Goal: Check status: Check status

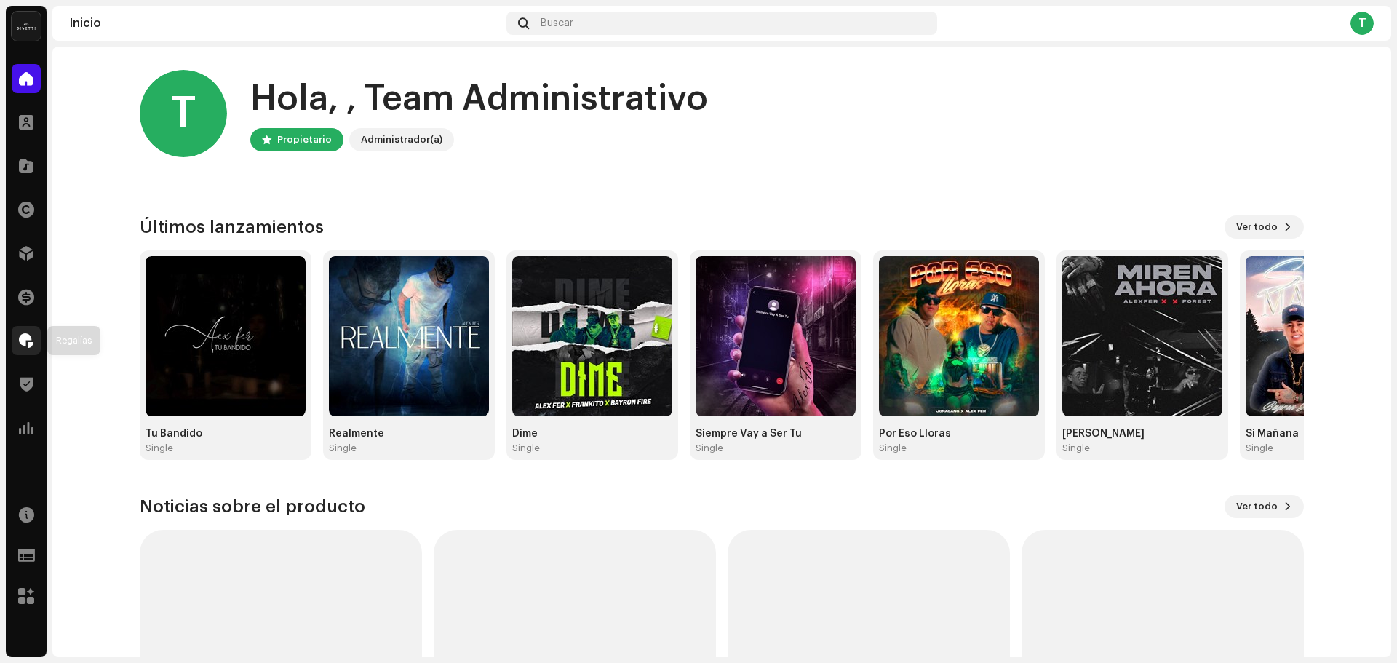
click at [17, 343] on div at bounding box center [26, 340] width 29 height 29
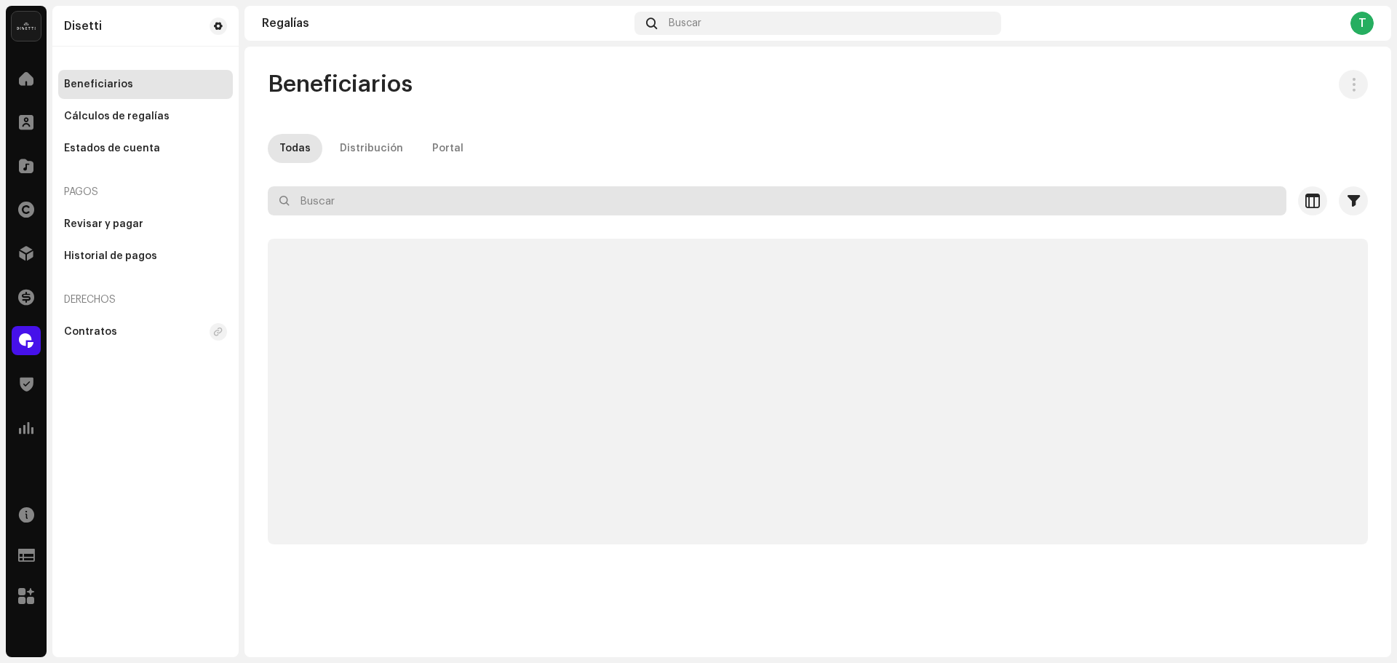
click at [368, 204] on input "text" at bounding box center [777, 200] width 1019 height 29
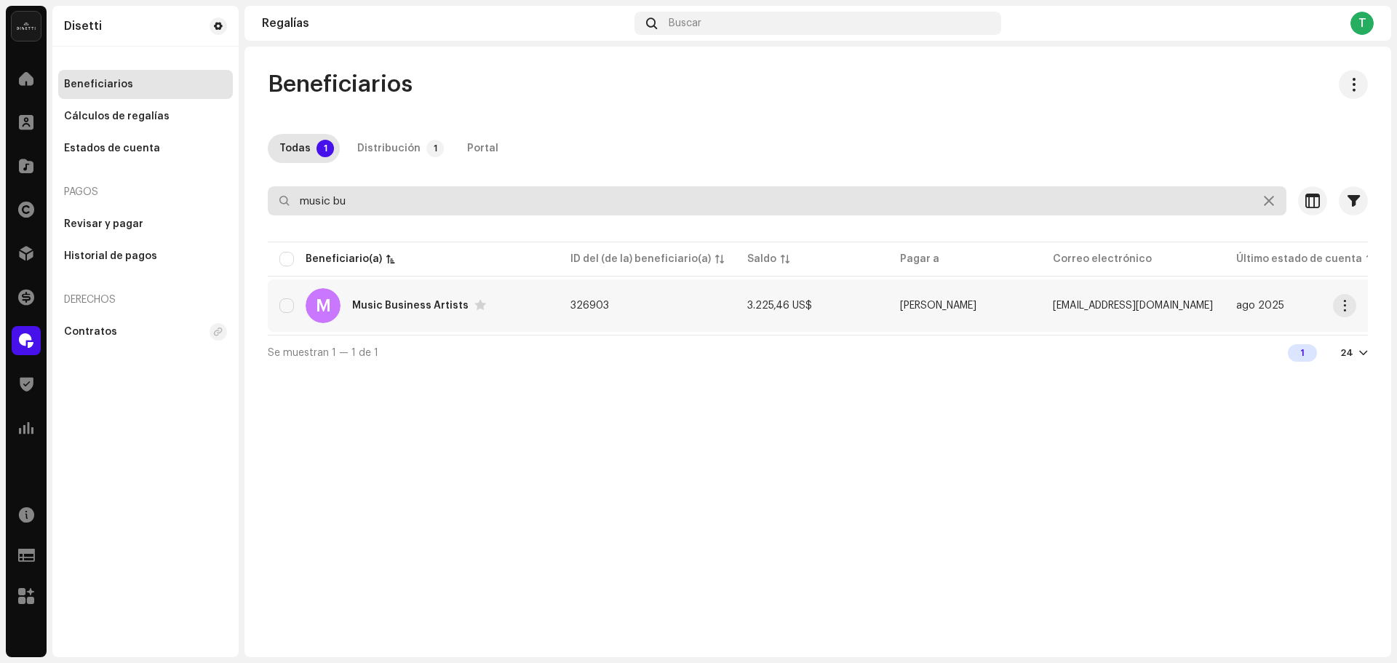
type input "music bu"
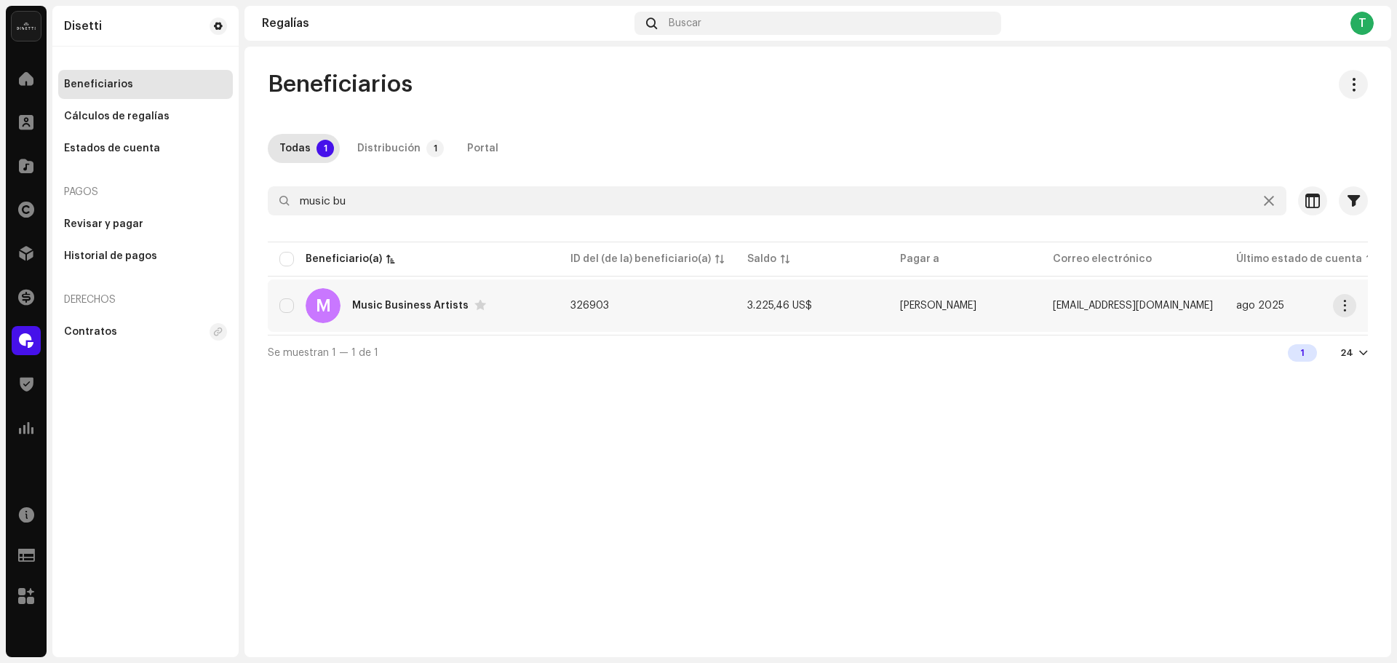
click at [689, 314] on td "326903" at bounding box center [647, 305] width 177 height 52
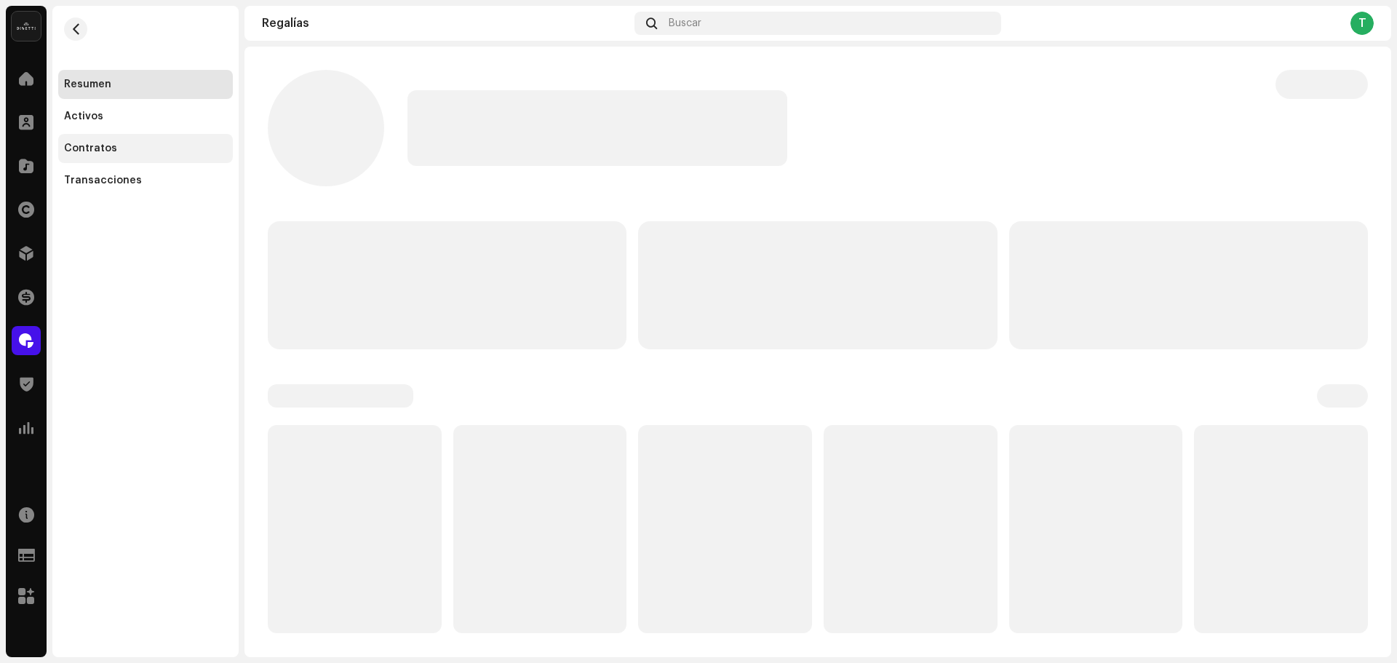
click at [143, 152] on div "Contratos" at bounding box center [145, 149] width 163 height 12
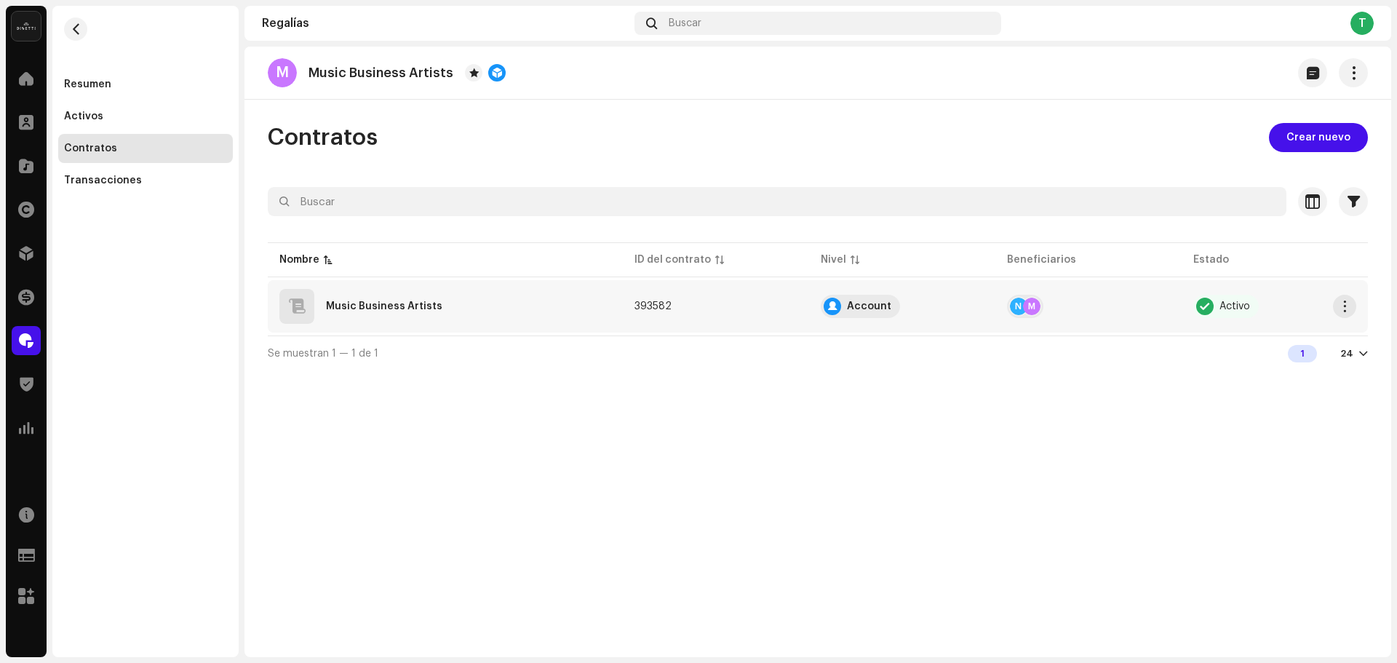
click at [585, 300] on div "Music Business Artists" at bounding box center [445, 306] width 332 height 35
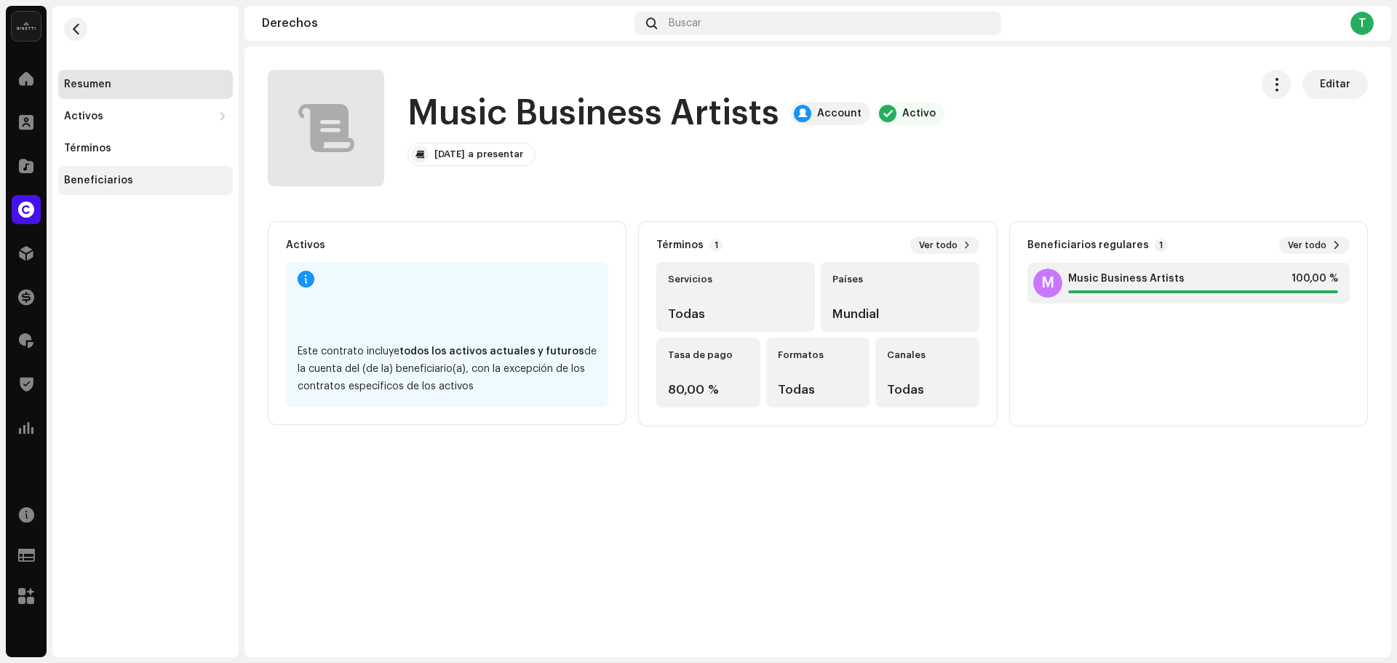
click at [162, 170] on div "Beneficiarios" at bounding box center [145, 180] width 175 height 29
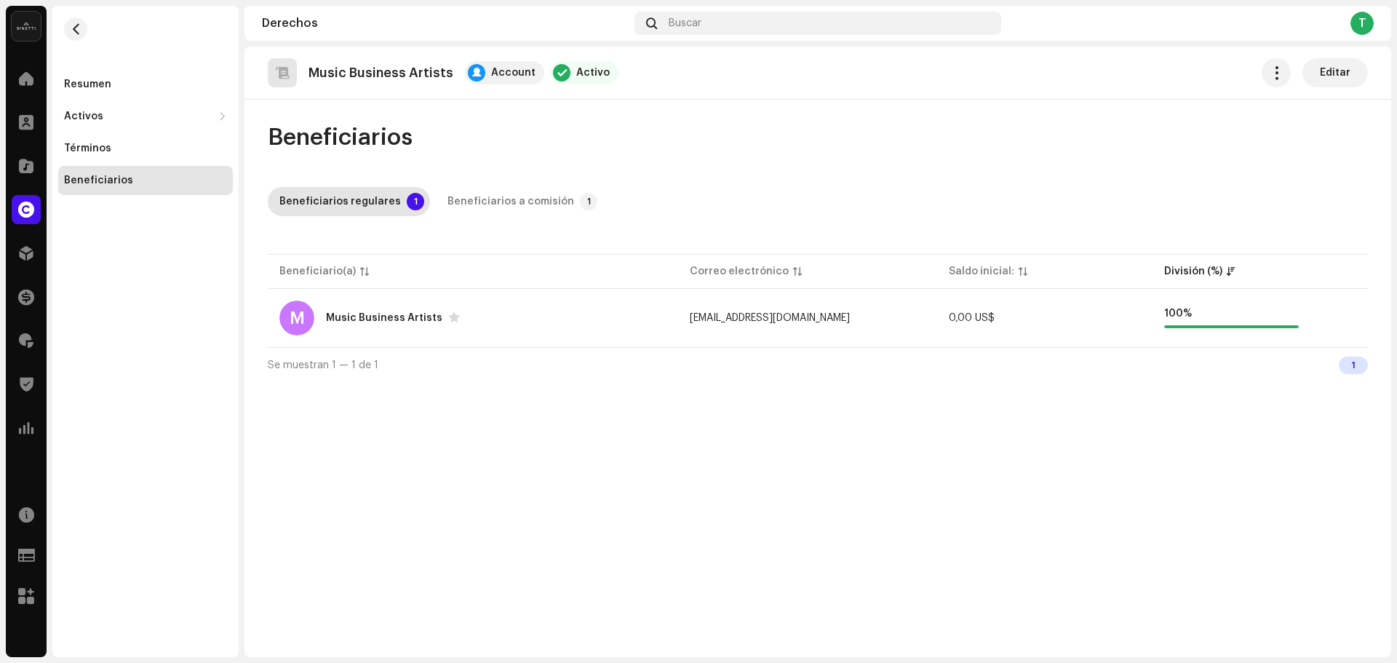
click at [527, 186] on div "Beneficiarios Beneficiarios regulares 1 Beneficiarios a comisión 1 Beneficiario…" at bounding box center [817, 252] width 1147 height 259
click at [547, 196] on div "Beneficiarios a comisión" at bounding box center [510, 201] width 127 height 29
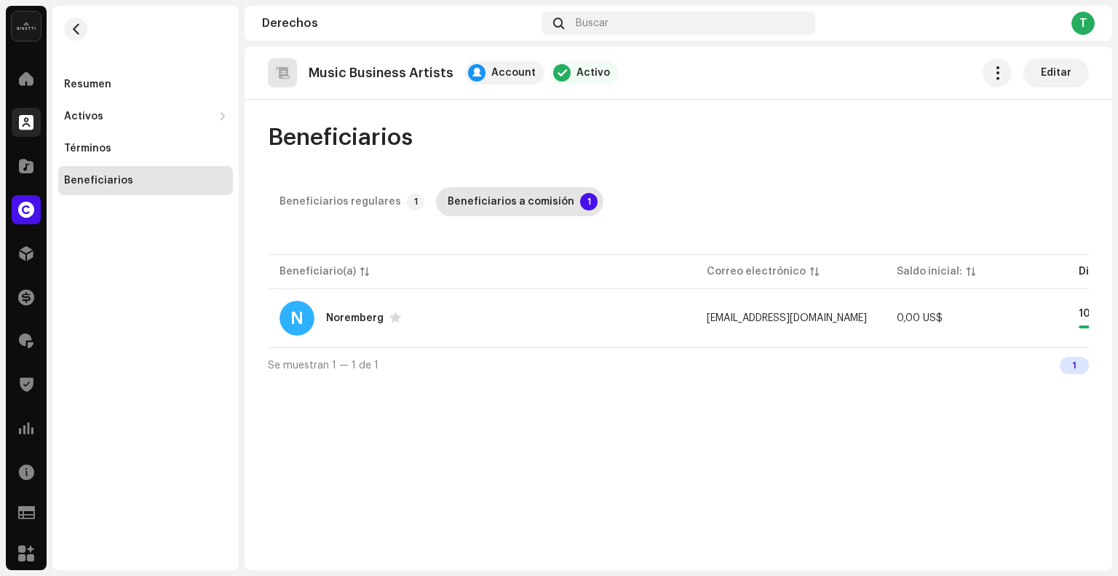
drag, startPoint x: 41, startPoint y: 122, endPoint x: 33, endPoint y: 122, distance: 8.7
click at [36, 122] on div "Clientes" at bounding box center [26, 122] width 41 height 41
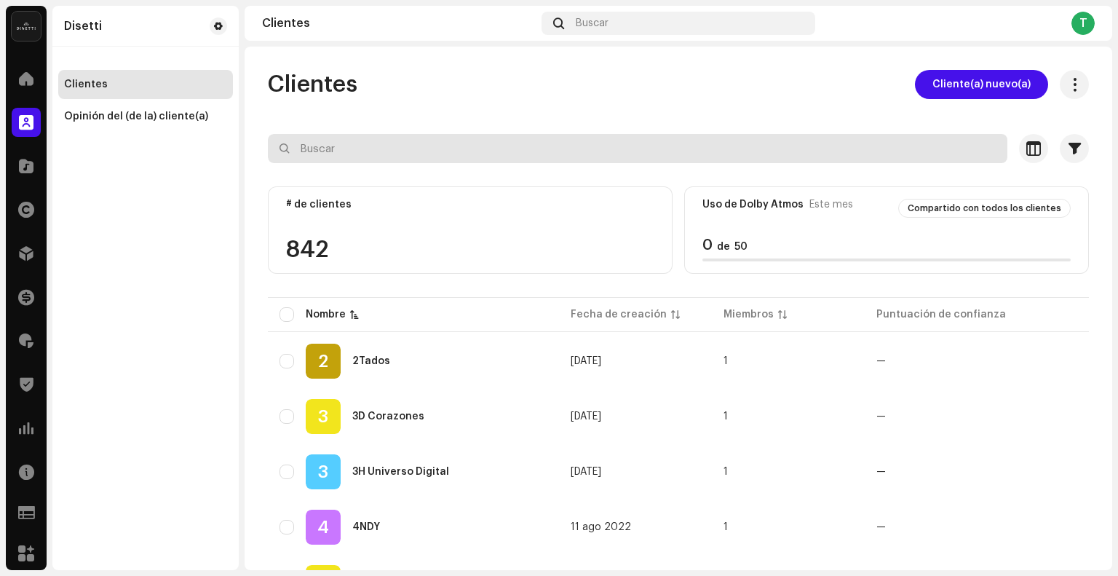
click at [356, 154] on input "text" at bounding box center [637, 148] width 739 height 29
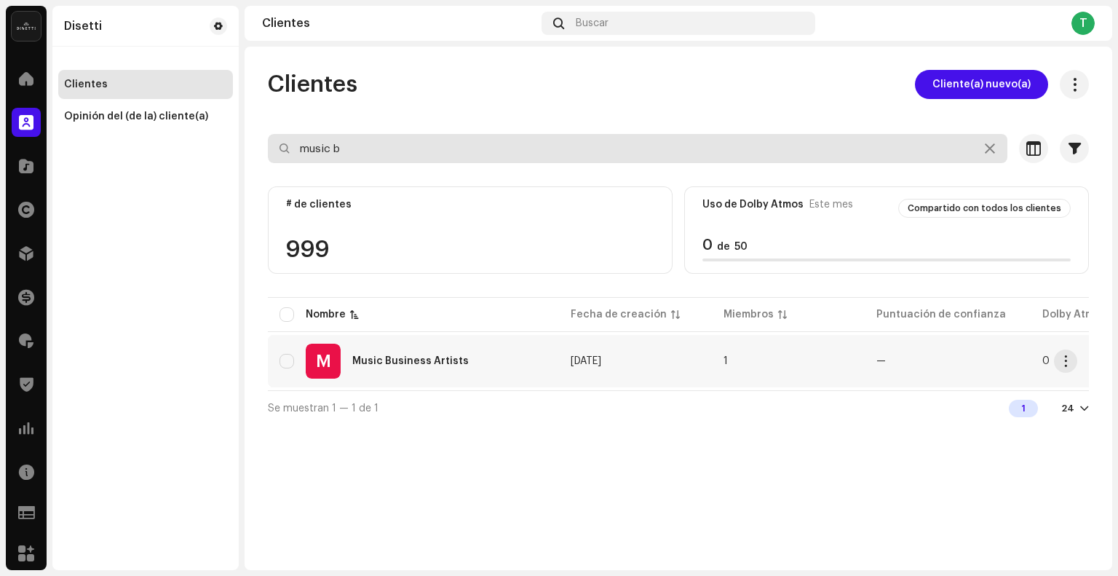
type input "music b"
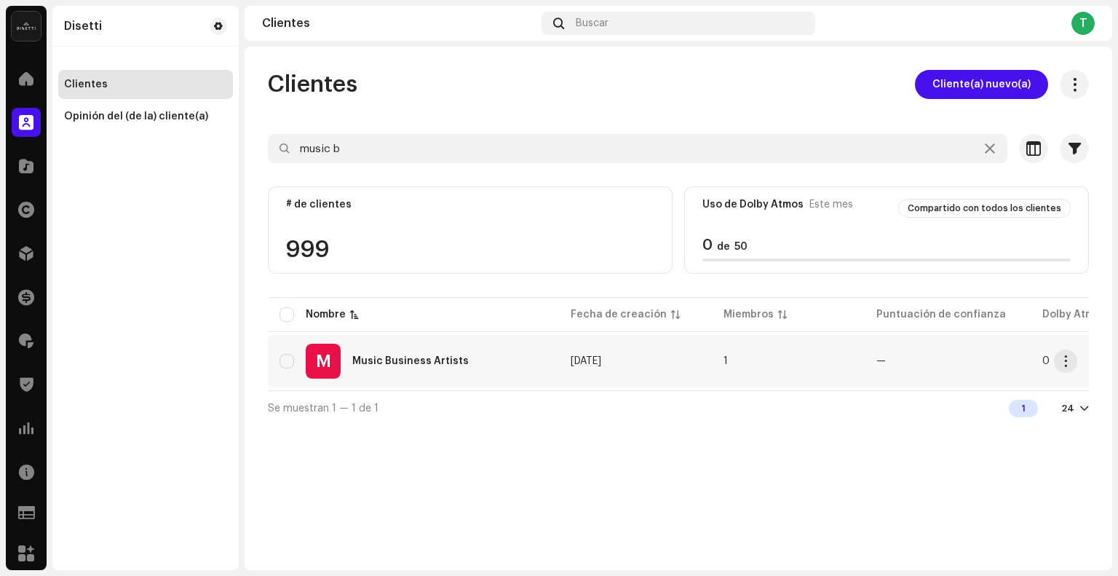
click at [436, 373] on div "M Music Business Artists" at bounding box center [413, 360] width 268 height 35
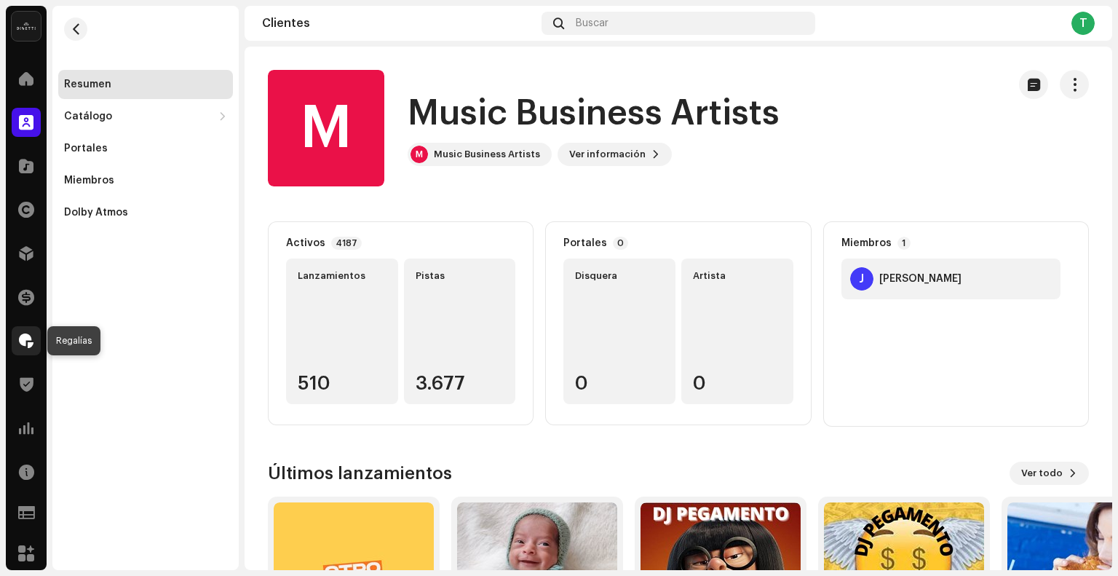
click at [28, 343] on span at bounding box center [26, 341] width 15 height 12
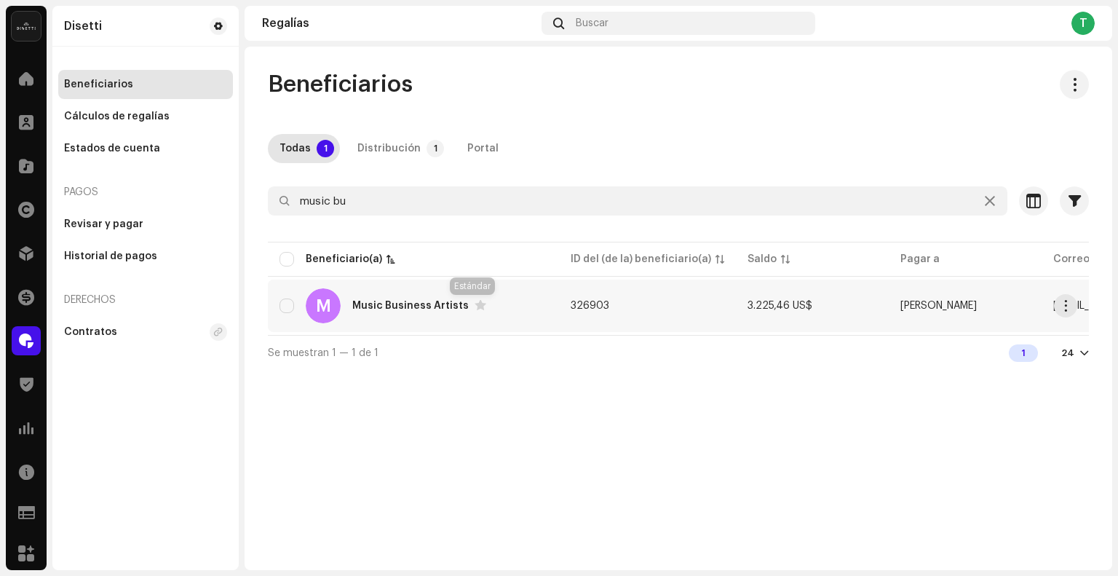
click at [482, 304] on div "M Music Business Artists" at bounding box center [413, 305] width 268 height 35
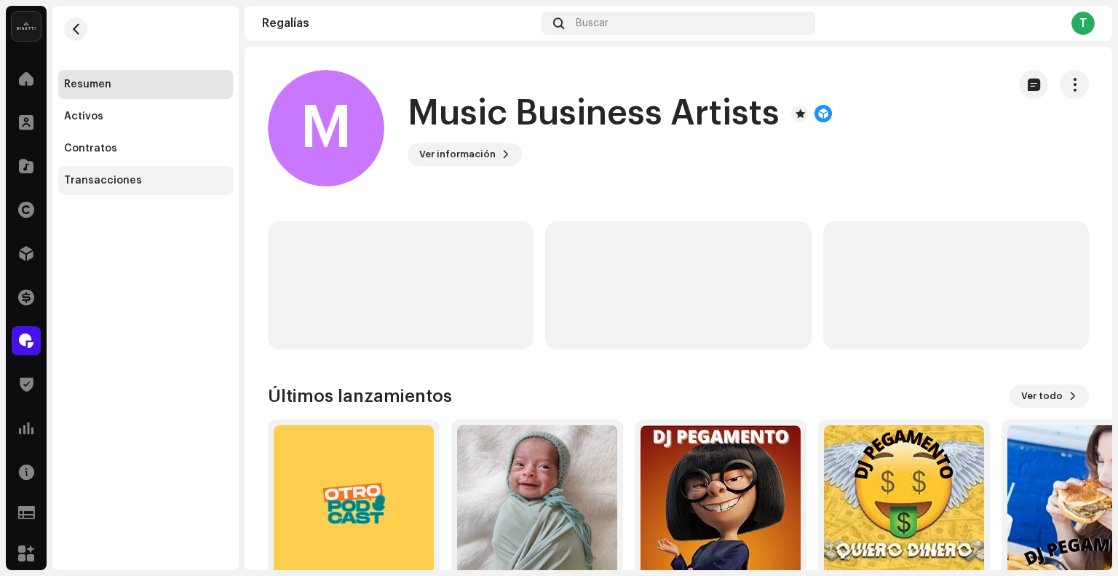
click at [95, 185] on div "Transacciones" at bounding box center [103, 181] width 78 height 12
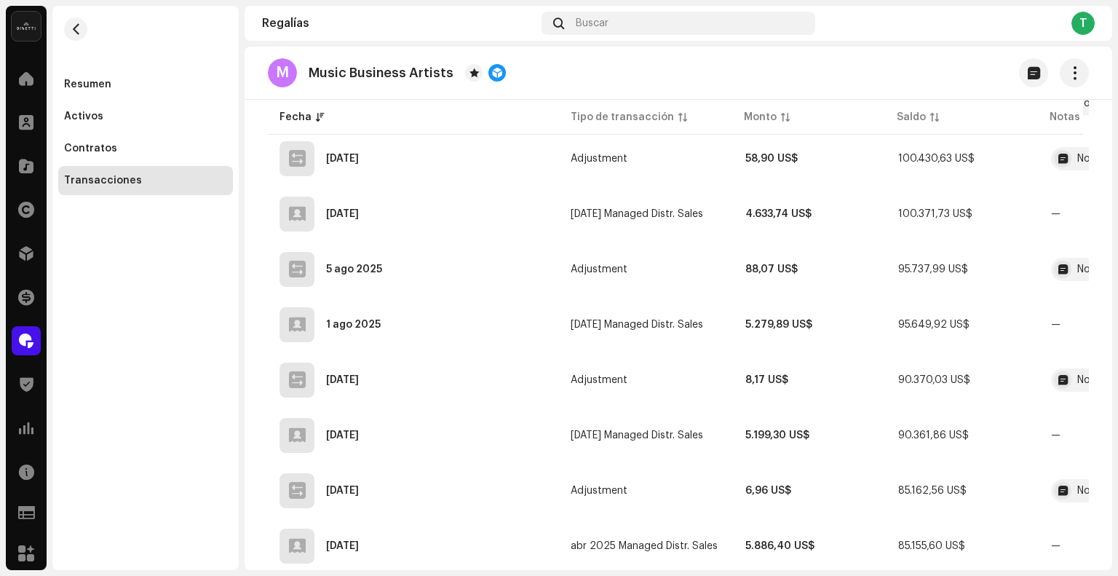
scroll to position [146, 0]
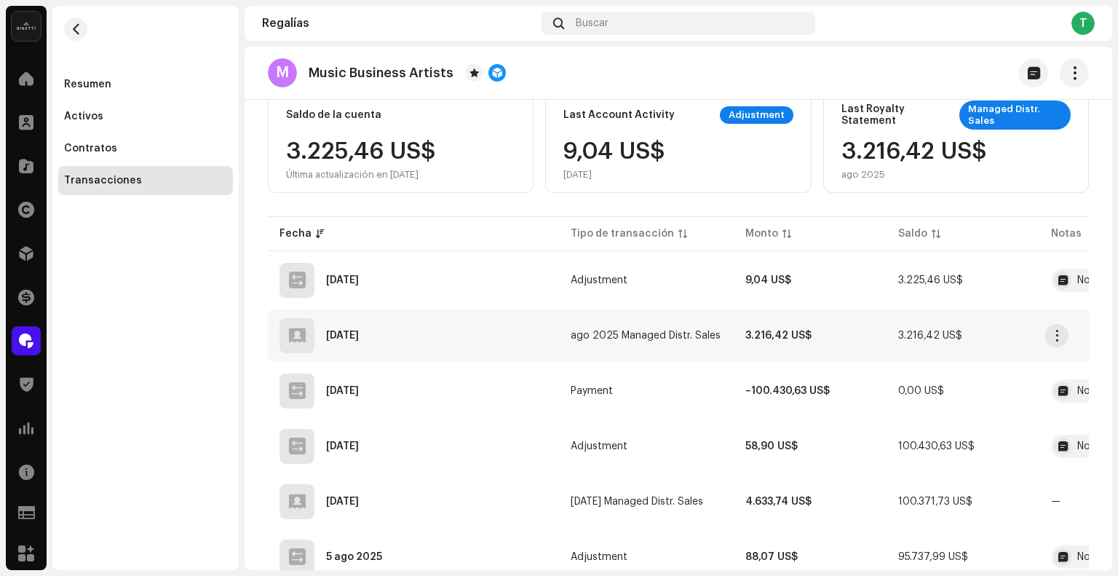
click at [760, 344] on td "3.216,42 US$" at bounding box center [809, 335] width 153 height 52
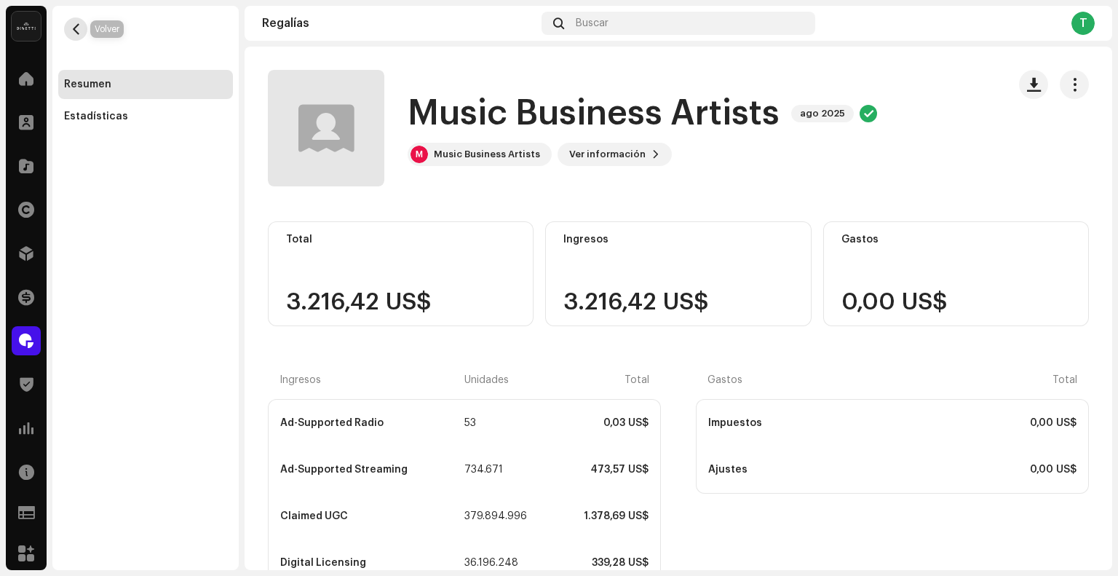
click at [73, 28] on span "button" at bounding box center [76, 29] width 11 height 12
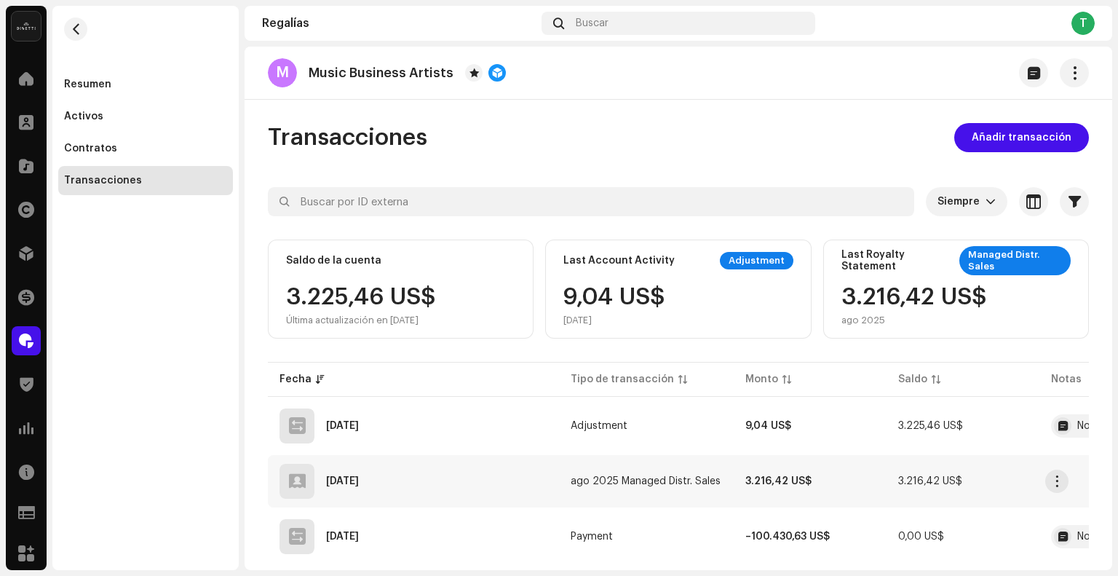
click at [708, 474] on td "ago 2025 Managed Distr. Sales" at bounding box center [646, 481] width 175 height 52
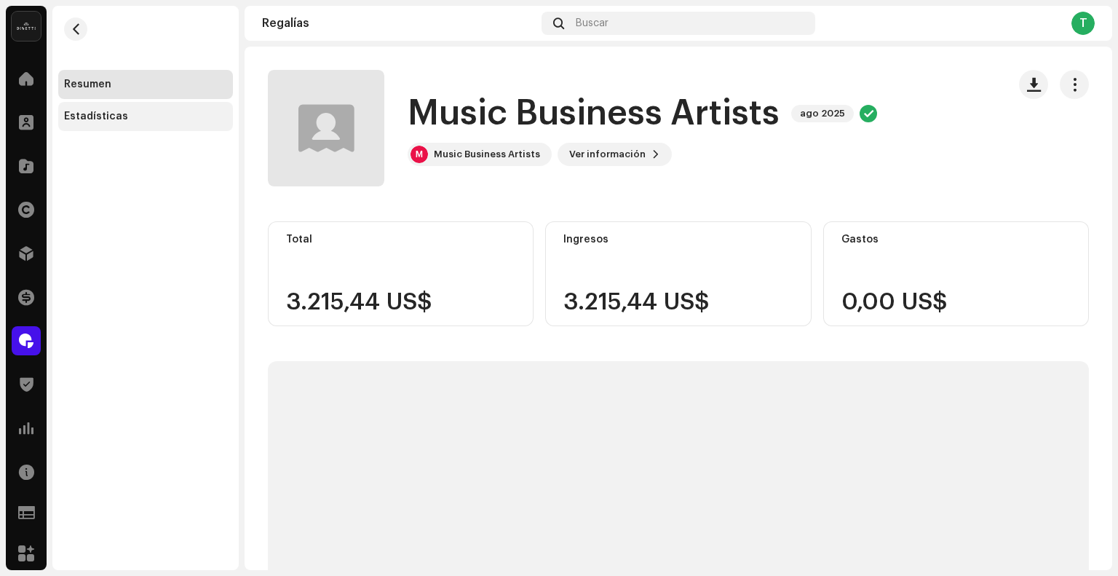
click at [144, 127] on div "Estadísticas" at bounding box center [145, 116] width 175 height 29
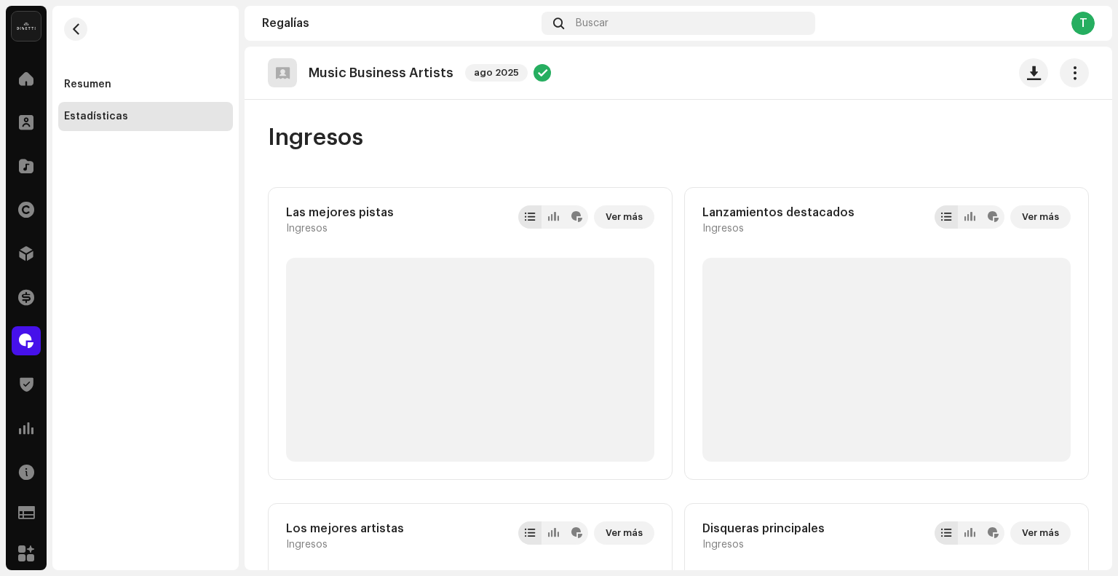
click at [103, 108] on div "Estadísticas" at bounding box center [145, 116] width 175 height 29
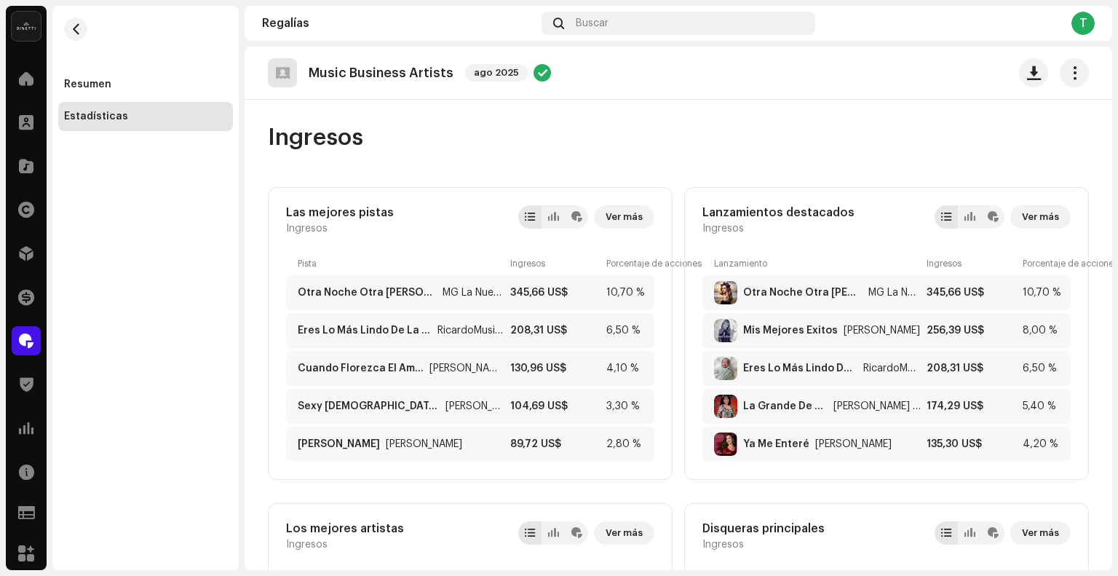
drag, startPoint x: 695, startPoint y: 251, endPoint x: 710, endPoint y: 258, distance: 16.6
click at [710, 258] on div "Lanzamientos destacados Ingresos Ver más Lanzamiento Ingresos Porcentaje de acc…" at bounding box center [886, 333] width 405 height 292
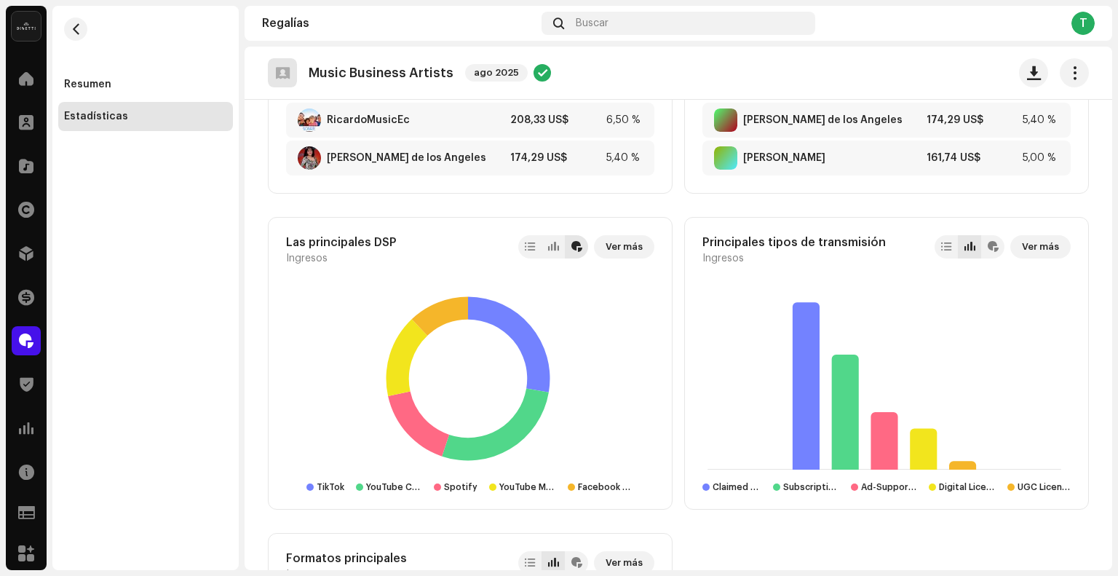
scroll to position [655, 0]
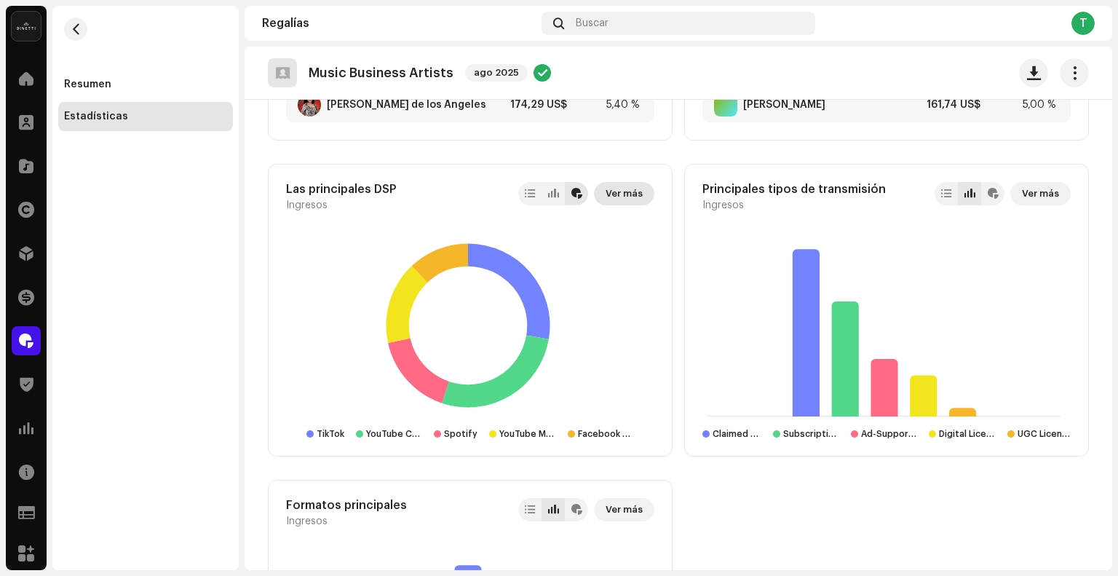
click at [608, 197] on span "Ver más" at bounding box center [623, 193] width 37 height 29
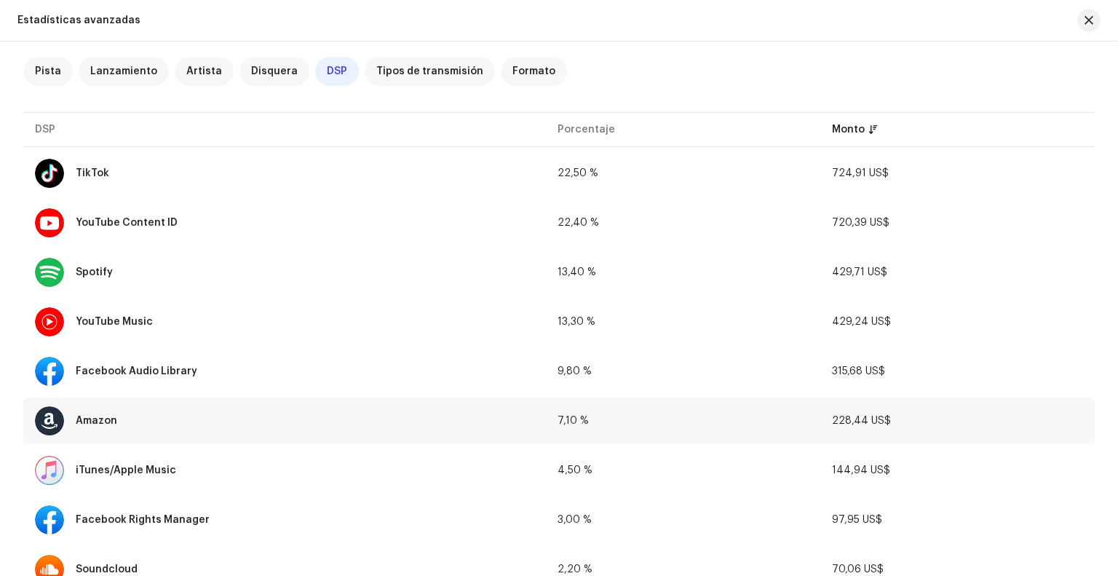
scroll to position [146, 0]
